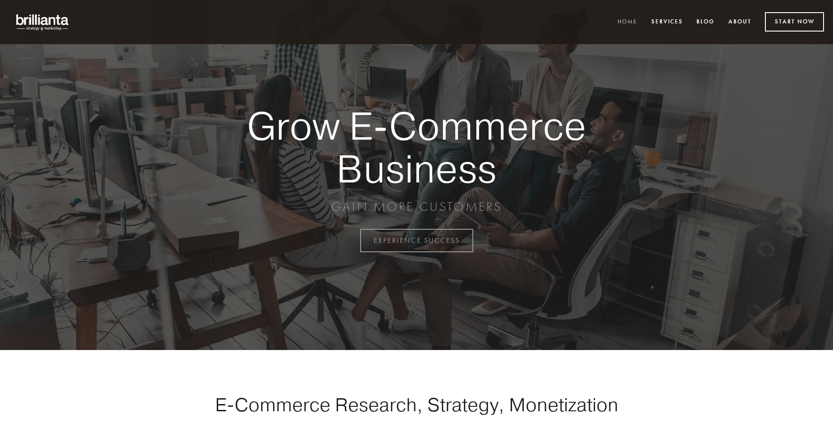
scroll to position [2363, 0]
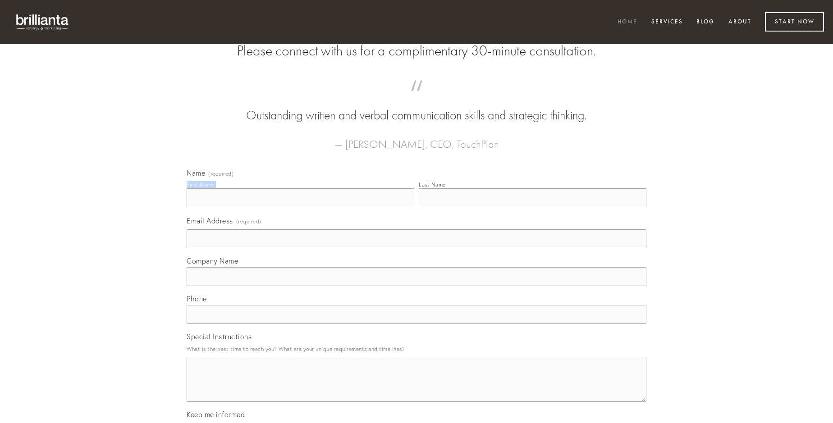
type input "[PERSON_NAME]"
click at [532, 207] on input "Last Name" at bounding box center [533, 197] width 228 height 19
type input "[PERSON_NAME]"
click at [417, 248] on input "Email Address (required)" at bounding box center [417, 238] width 460 height 19
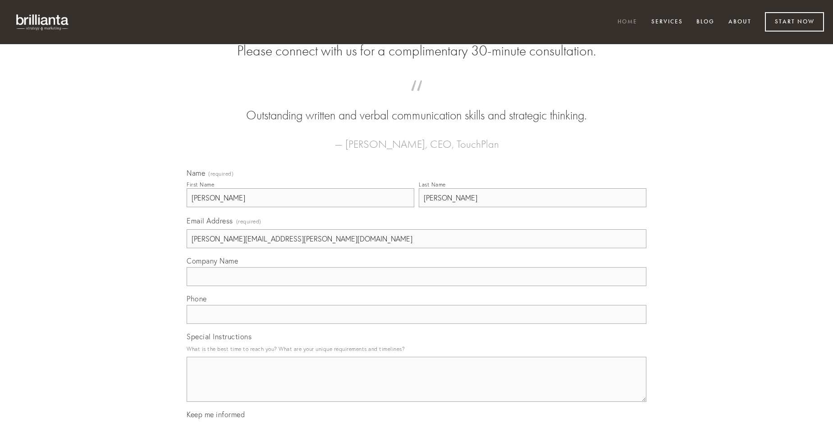
type input "[PERSON_NAME][EMAIL_ADDRESS][PERSON_NAME][DOMAIN_NAME]"
click at [417, 286] on input "Company Name" at bounding box center [417, 276] width 460 height 19
type input "acsi"
click at [417, 324] on input "text" at bounding box center [417, 314] width 460 height 19
click at [417, 388] on textarea "Special Instructions" at bounding box center [417, 379] width 460 height 45
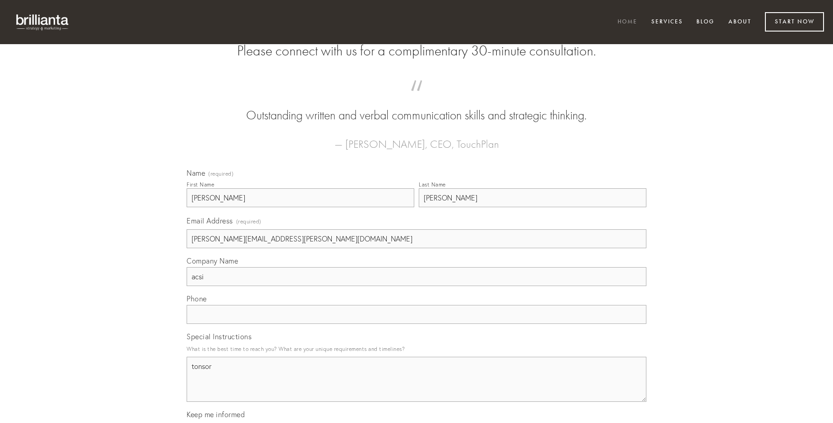
type textarea "tonsor"
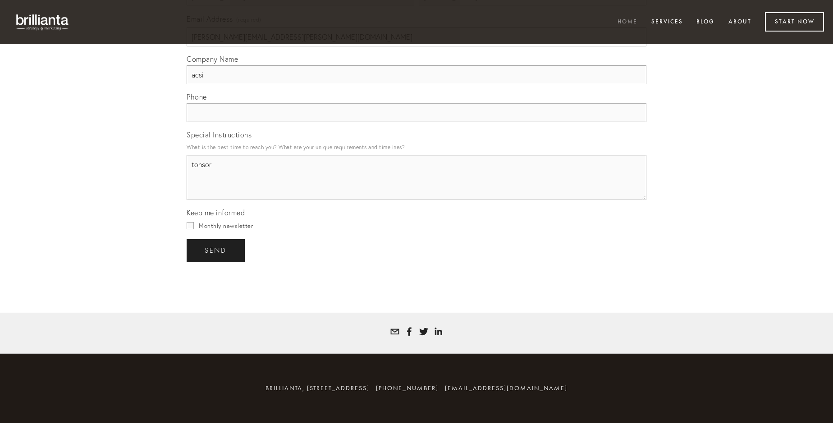
click at [216, 250] on span "send" at bounding box center [216, 251] width 22 height 8
